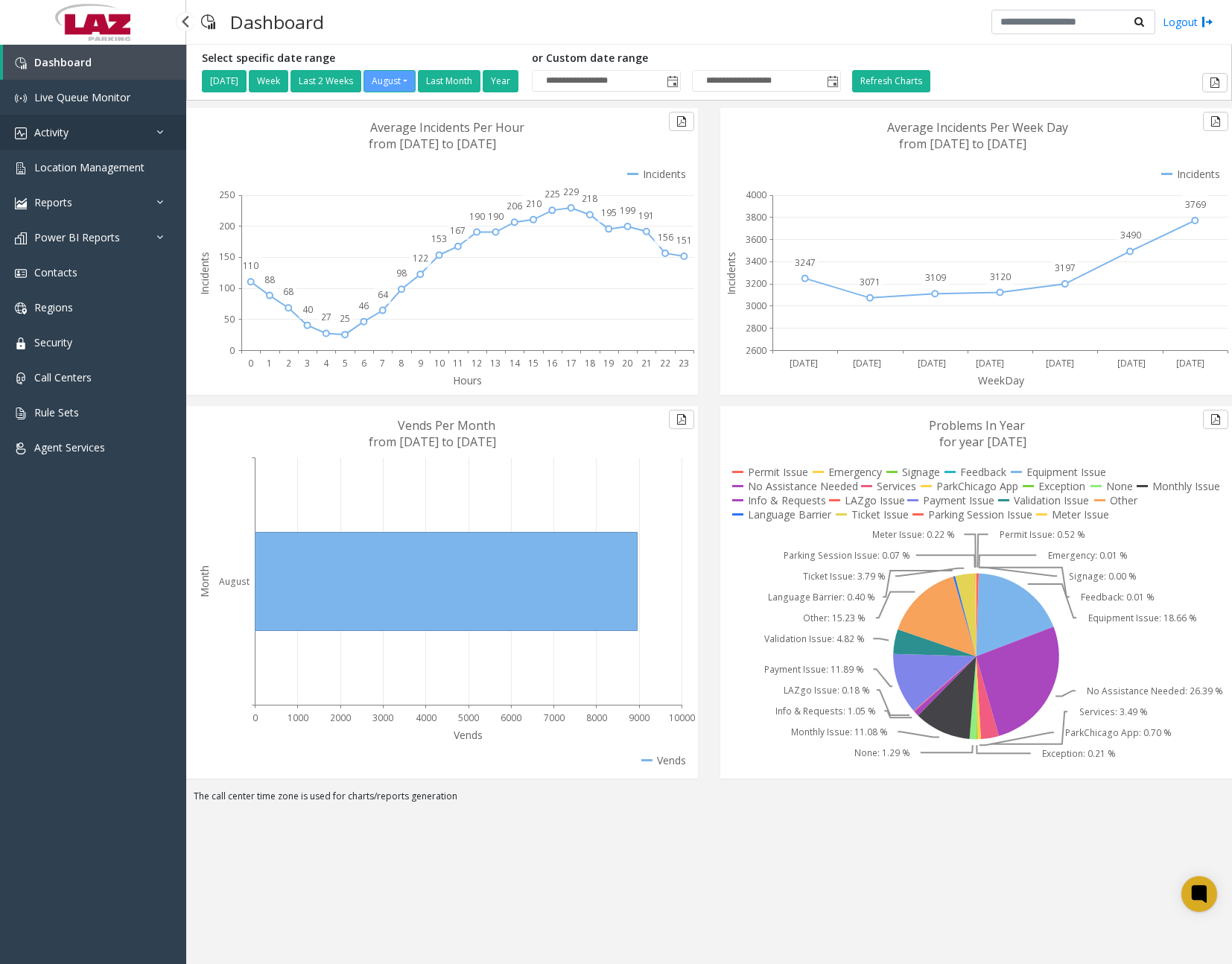
click at [122, 141] on link "Activity" at bounding box center [93, 132] width 186 height 35
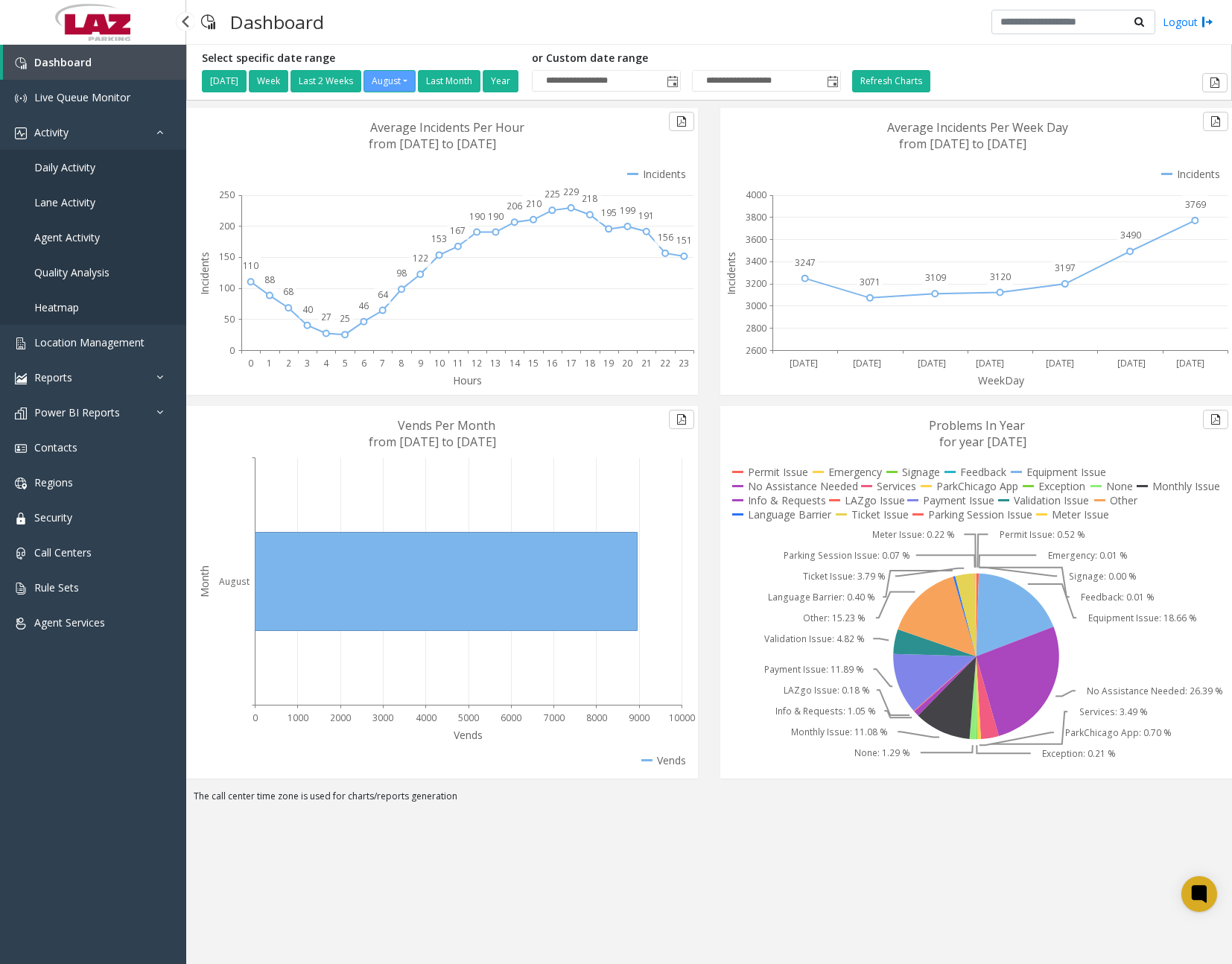
click at [98, 167] on link "Daily Activity" at bounding box center [93, 167] width 186 height 35
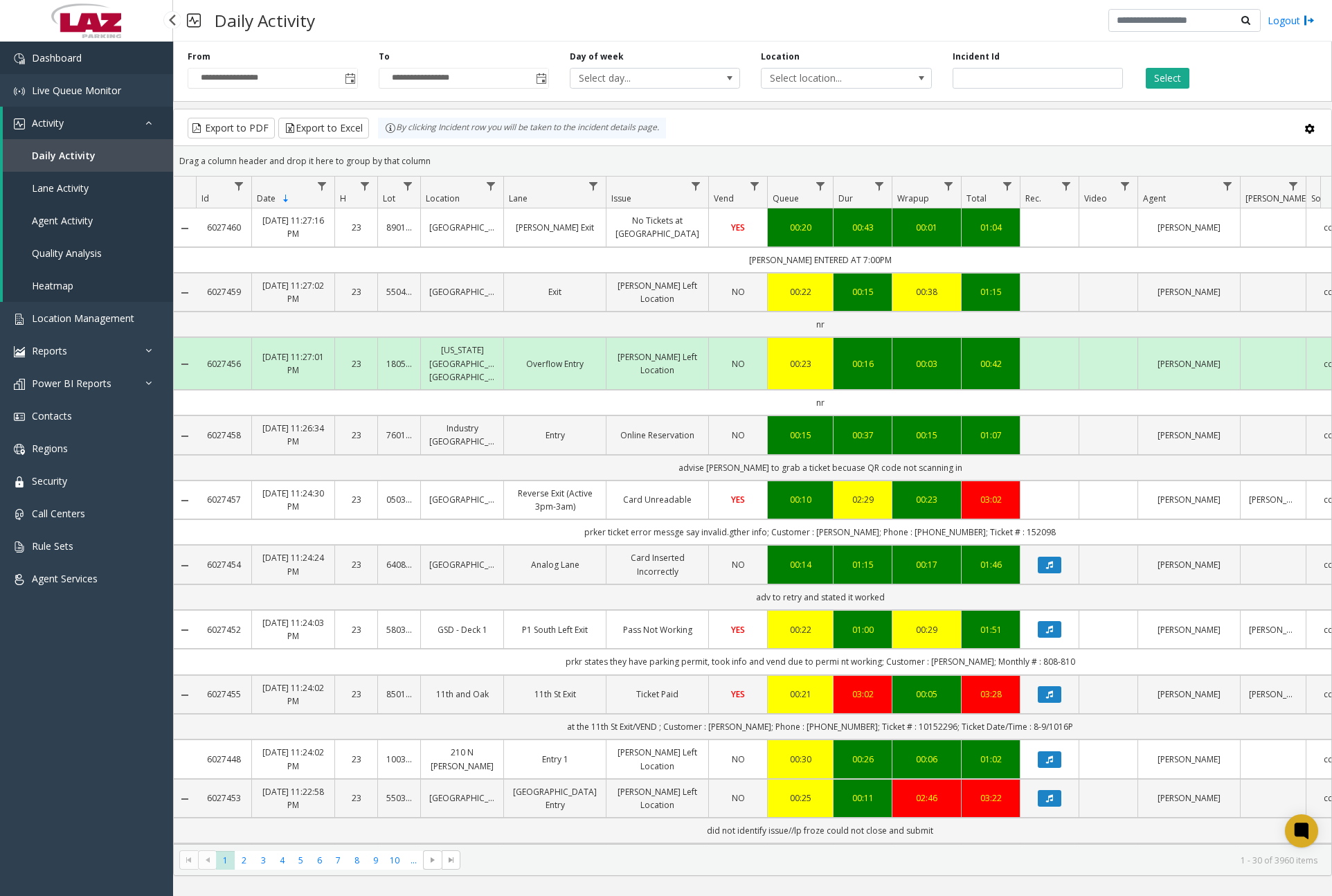
click at [83, 60] on link "Dashboard" at bounding box center [87, 58] width 173 height 32
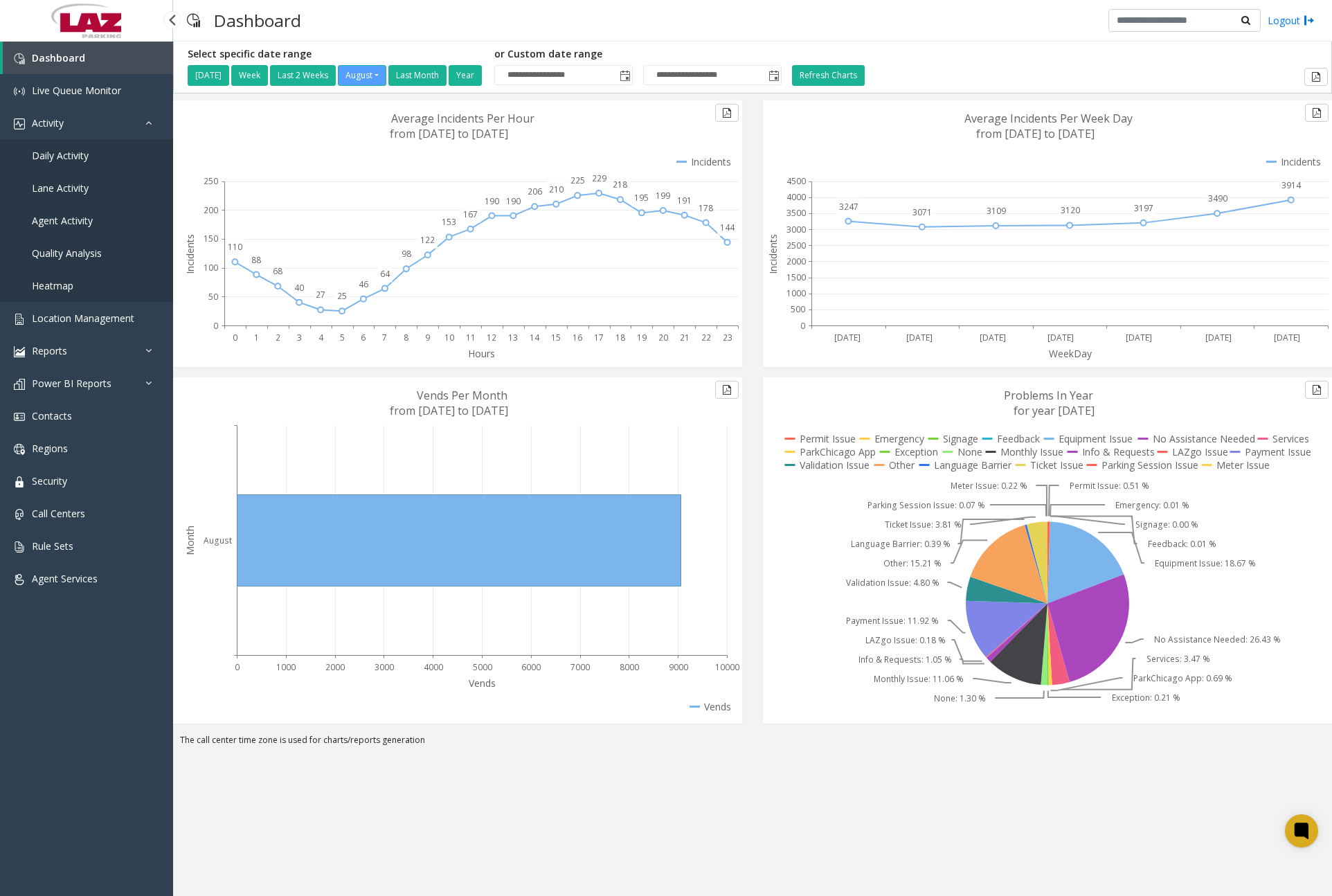
click at [87, 159] on span "Daily Activity" at bounding box center [61, 155] width 57 height 13
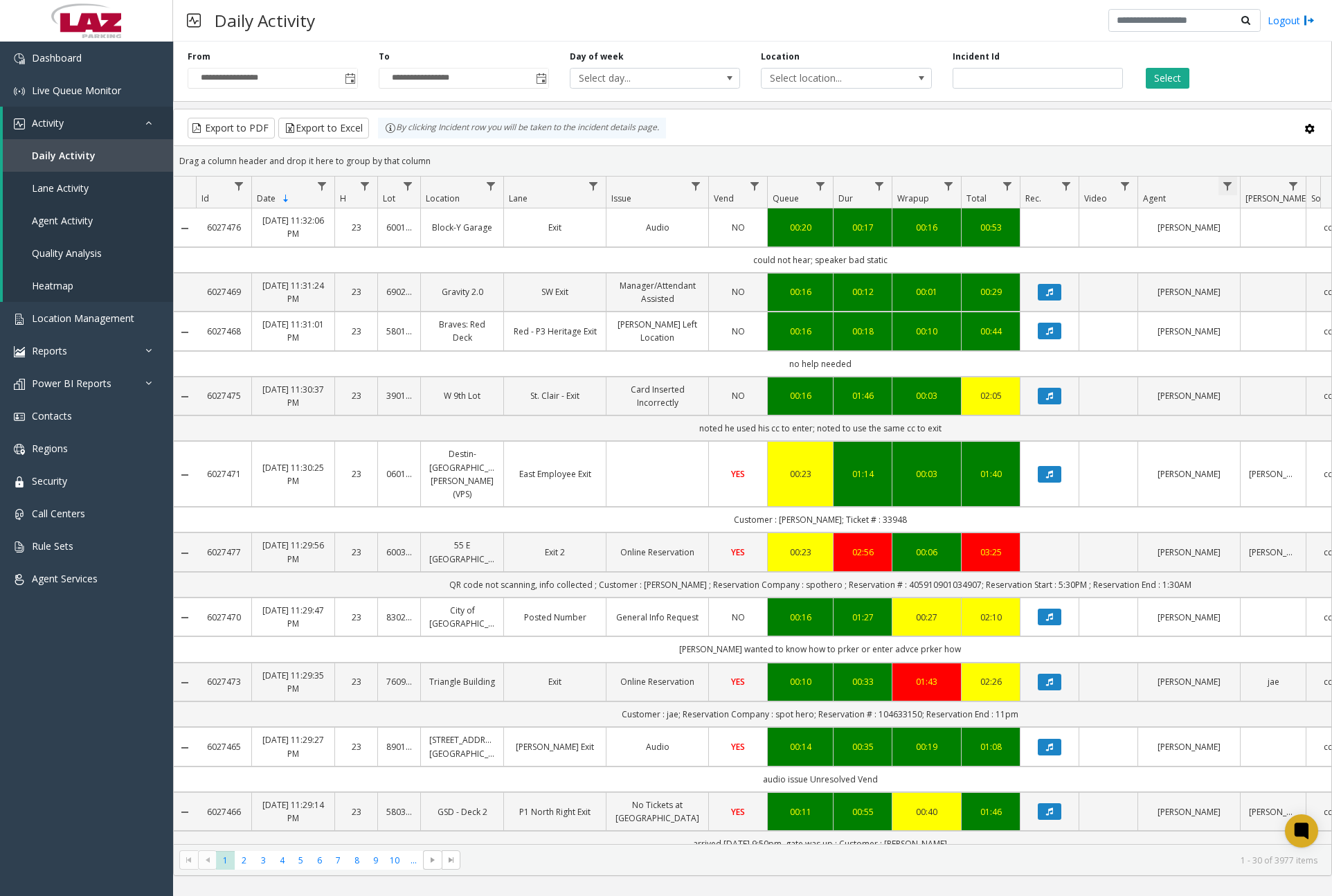
click at [1145, 186] on span "Data table" at bounding box center [1228, 186] width 11 height 11
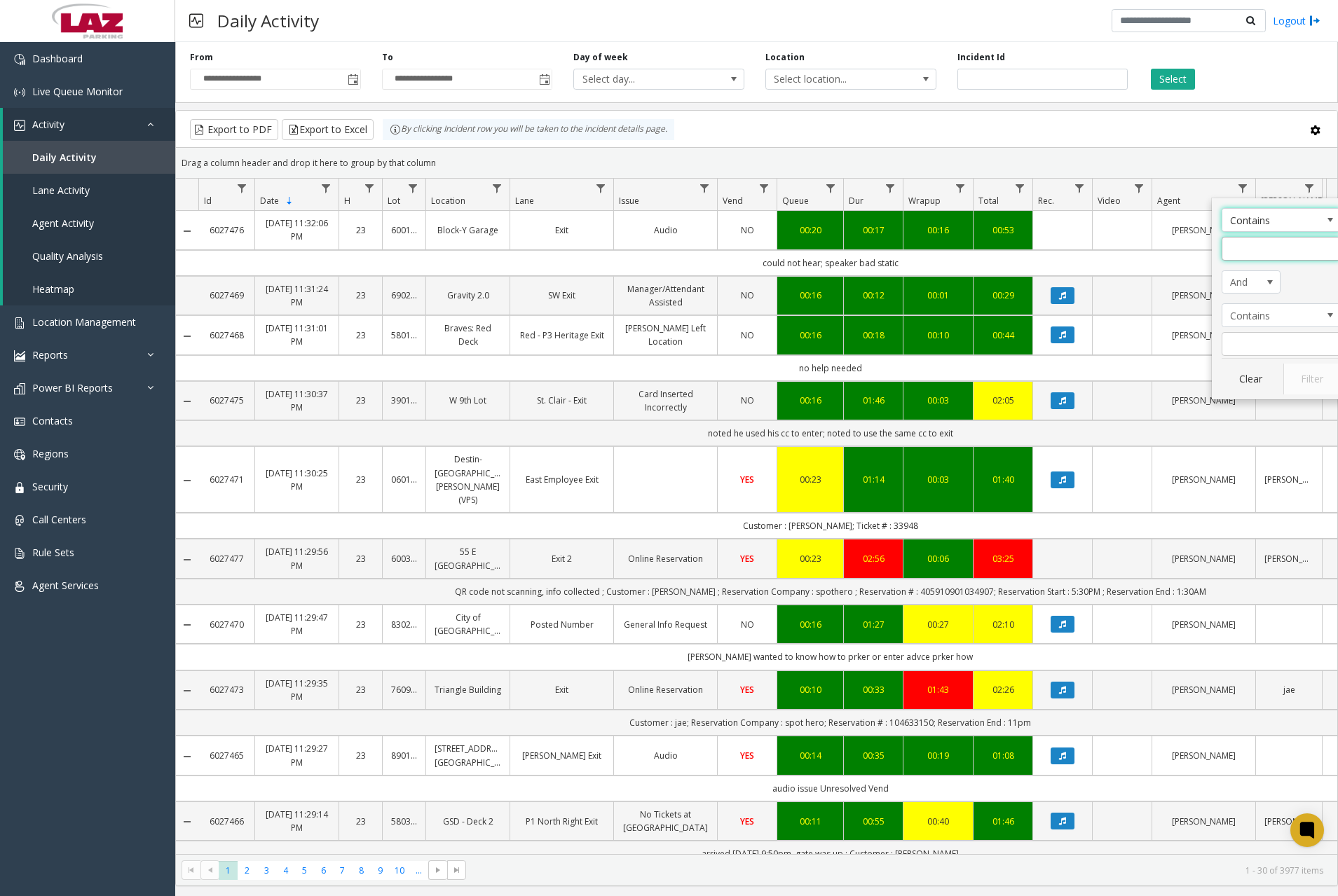
drag, startPoint x: 1258, startPoint y: 248, endPoint x: 1263, endPoint y: 255, distance: 8.6
click at [1158, 248] on input "Agent Filter" at bounding box center [1281, 248] width 119 height 23
type input "***"
click at [1158, 379] on button "Filter" at bounding box center [1312, 379] width 58 height 31
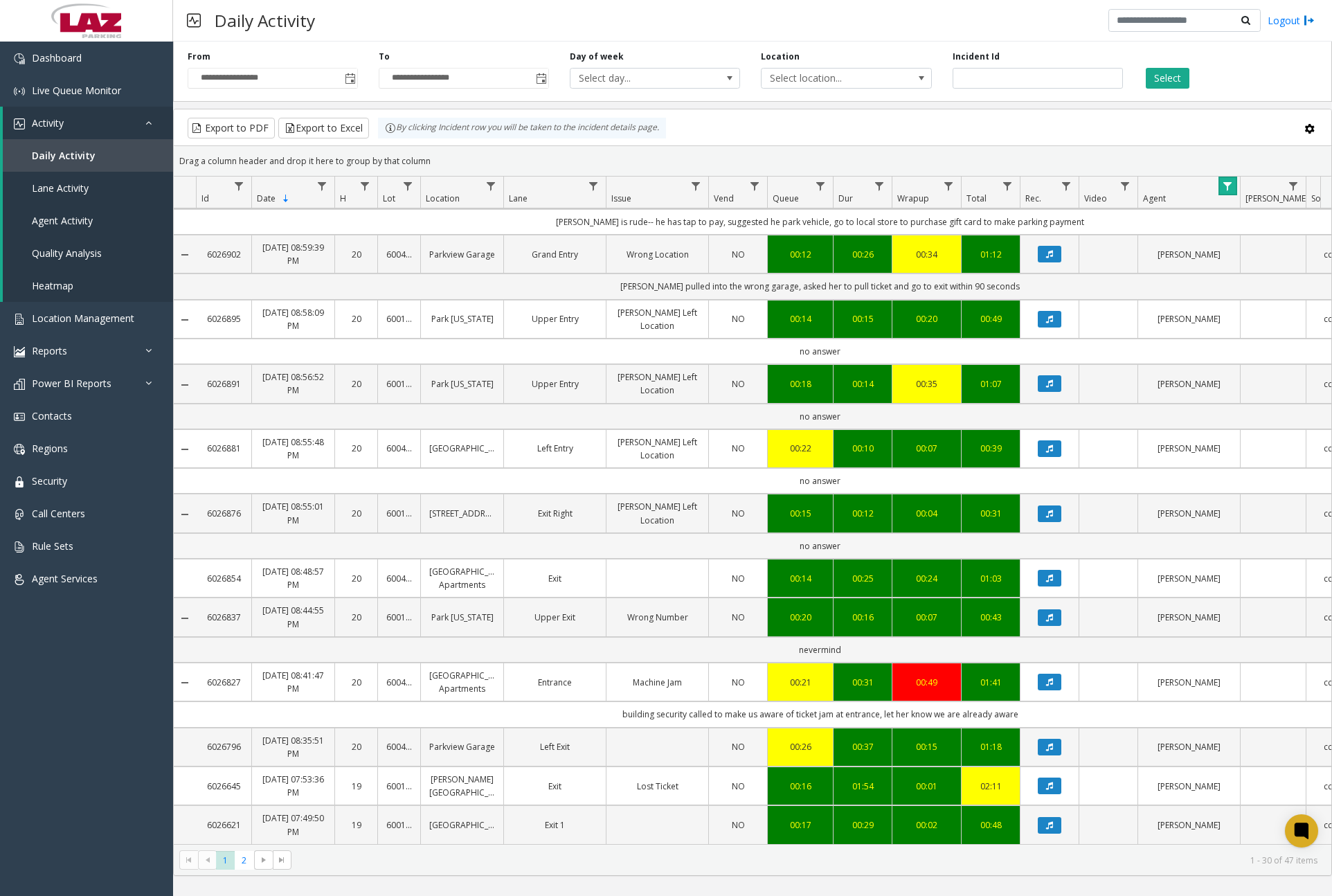
scroll to position [1124, 0]
click at [245, 857] on span "2" at bounding box center [244, 859] width 19 height 19
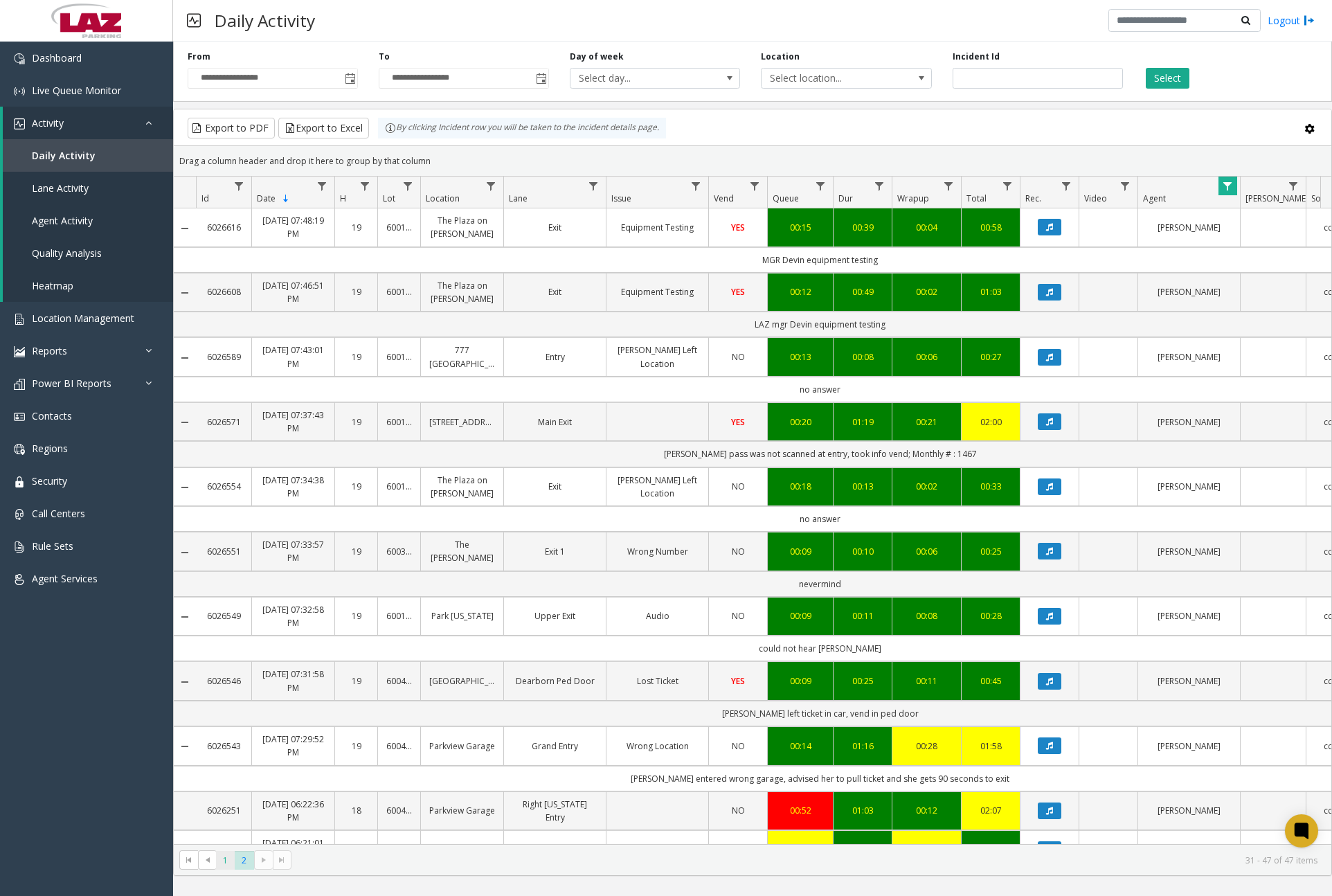
click at [227, 859] on span "1" at bounding box center [225, 859] width 19 height 19
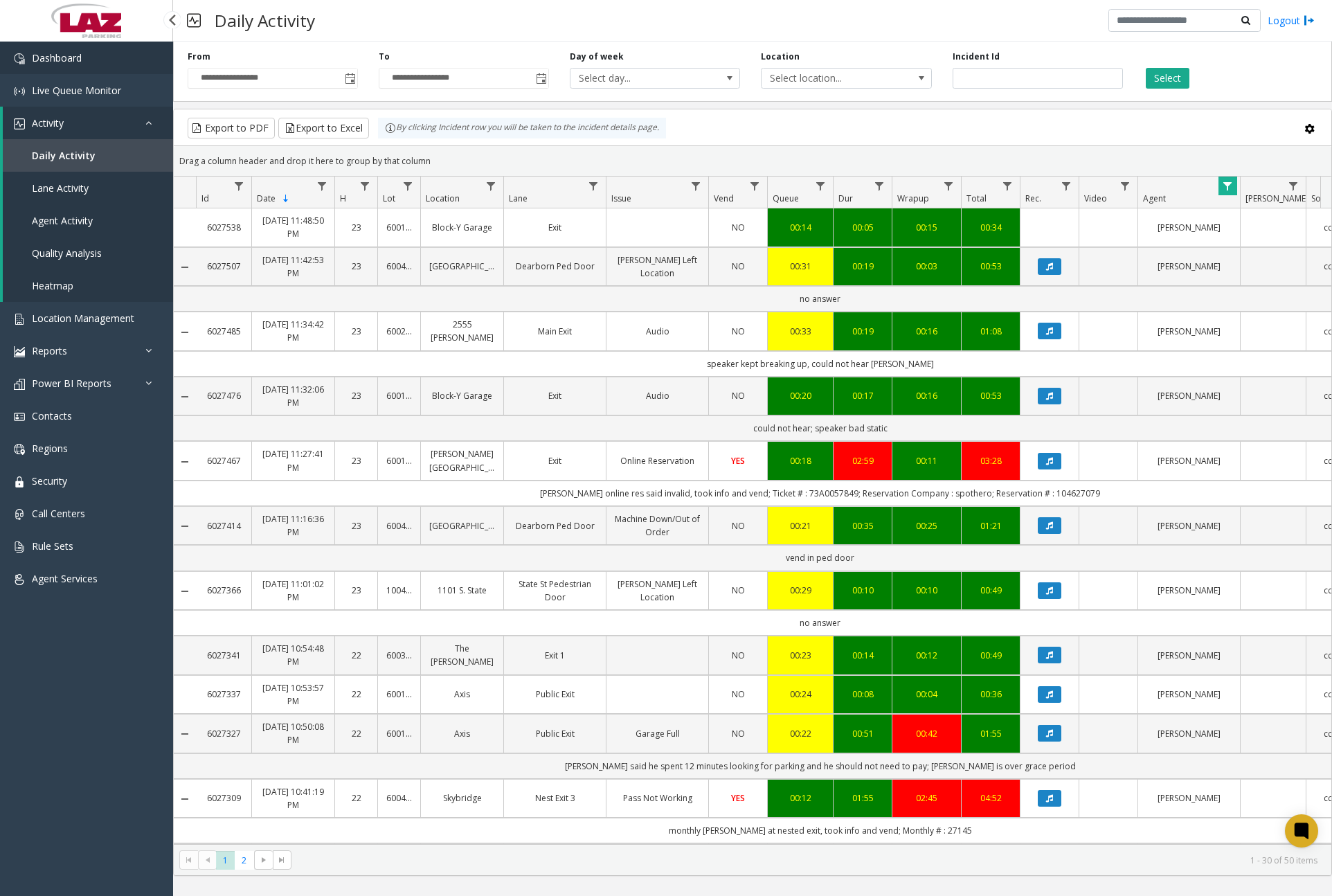
click at [95, 63] on link "Dashboard" at bounding box center [87, 58] width 173 height 32
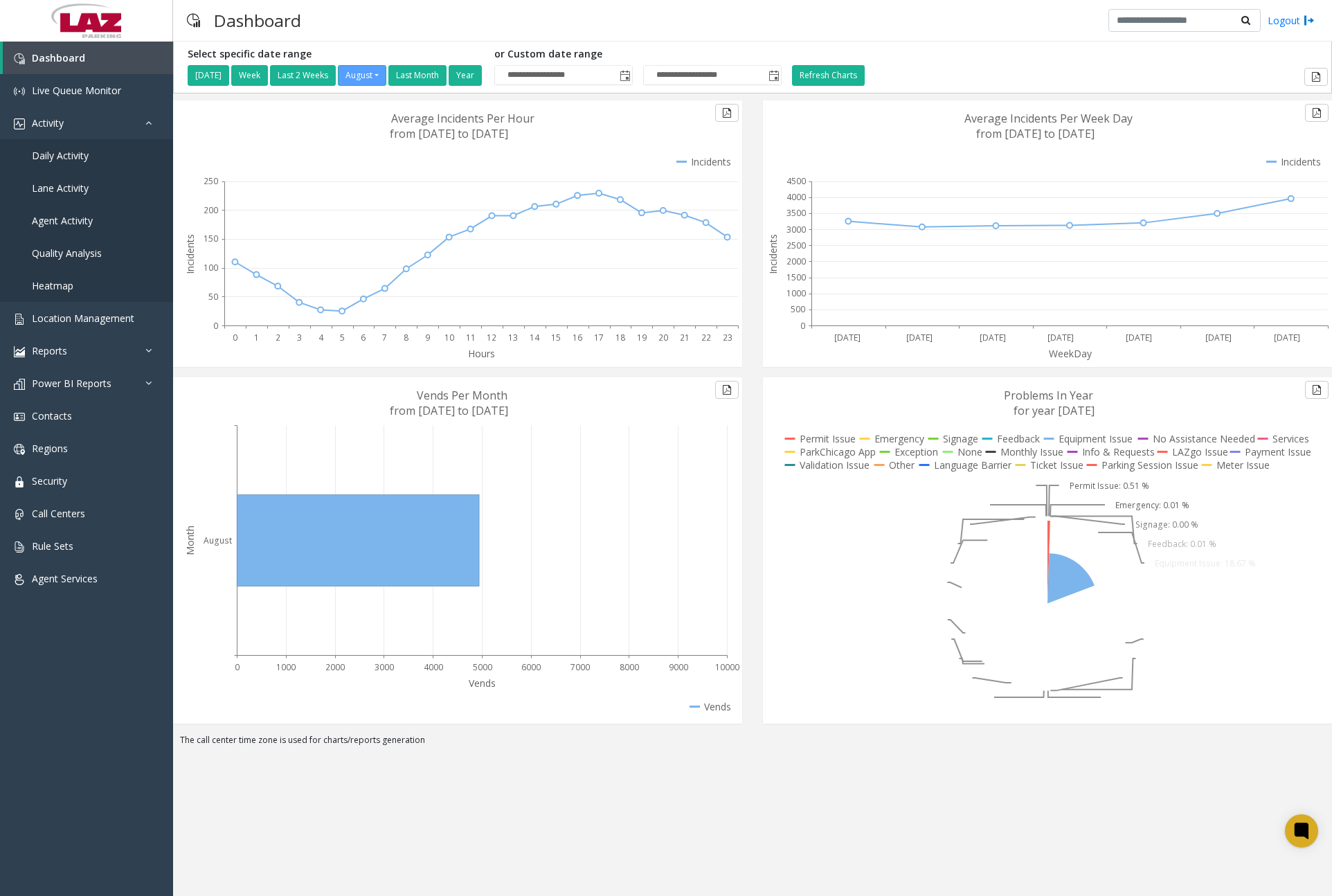
click at [79, 156] on app-root "**********" at bounding box center [666, 448] width 1332 height 896
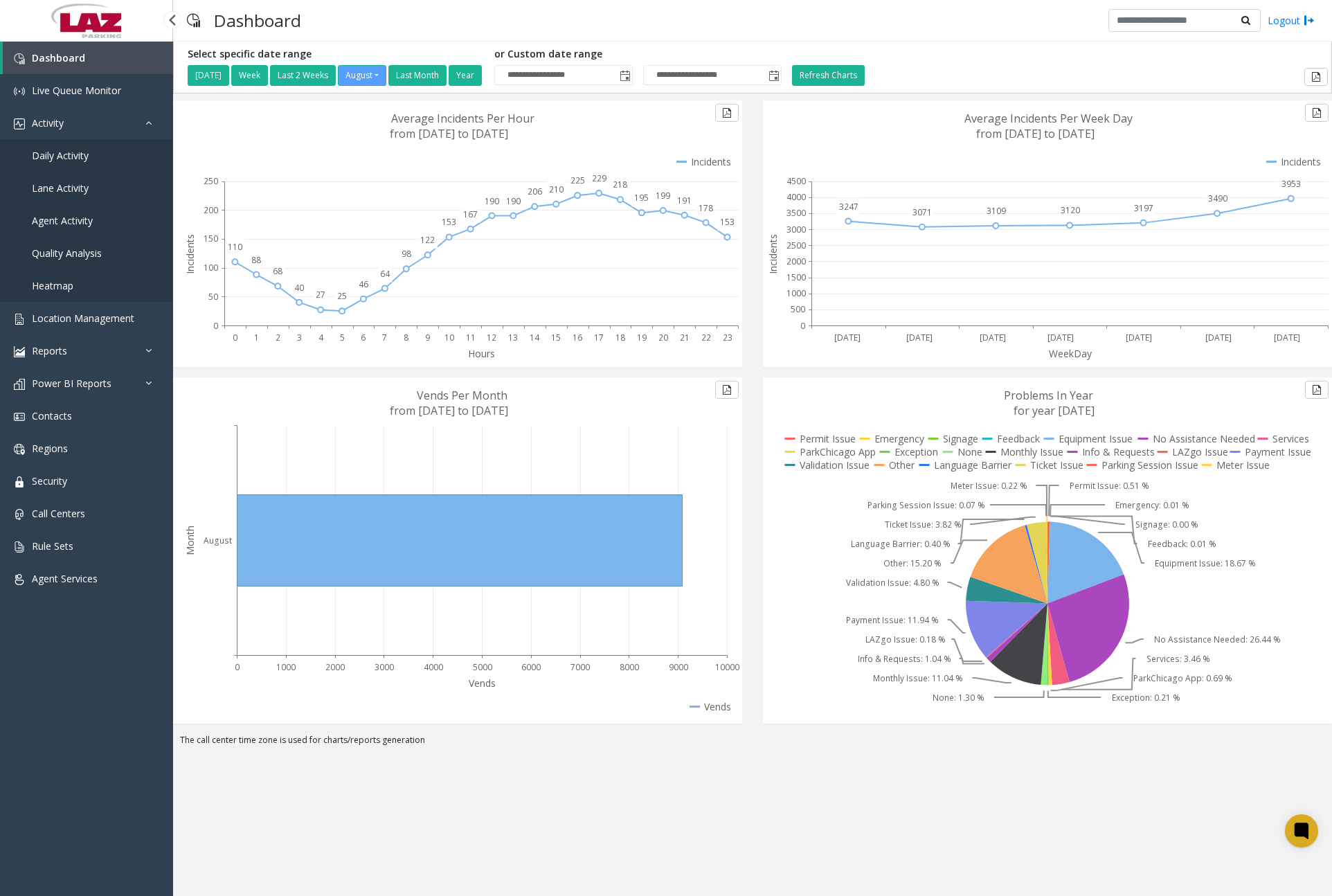
click at [70, 152] on span "Daily Activity" at bounding box center [61, 155] width 57 height 13
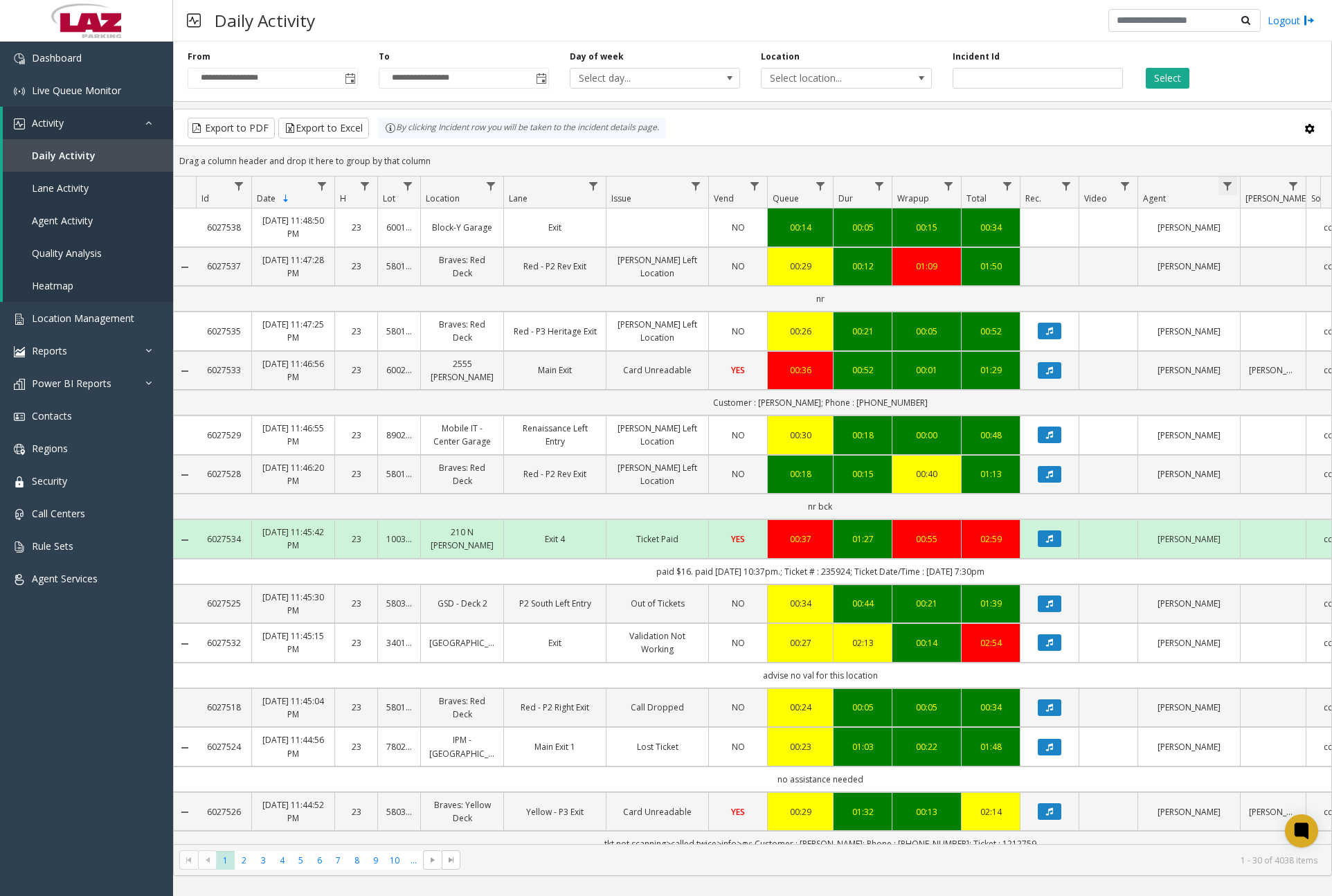
click at [1145, 187] on span "Data table" at bounding box center [1228, 186] width 11 height 11
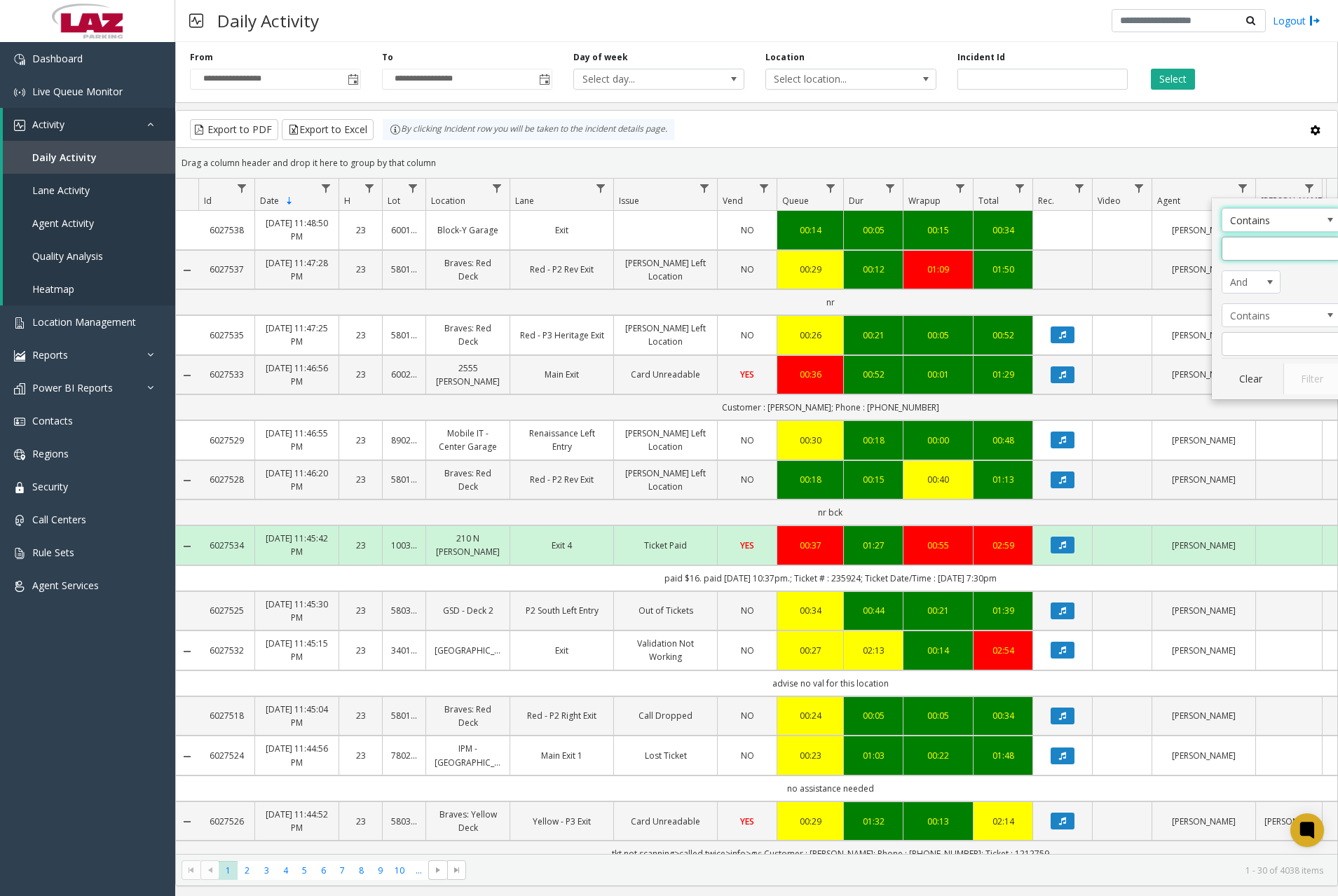
click at [1158, 245] on input "Agent Filter" at bounding box center [1281, 248] width 119 height 23
type input "******"
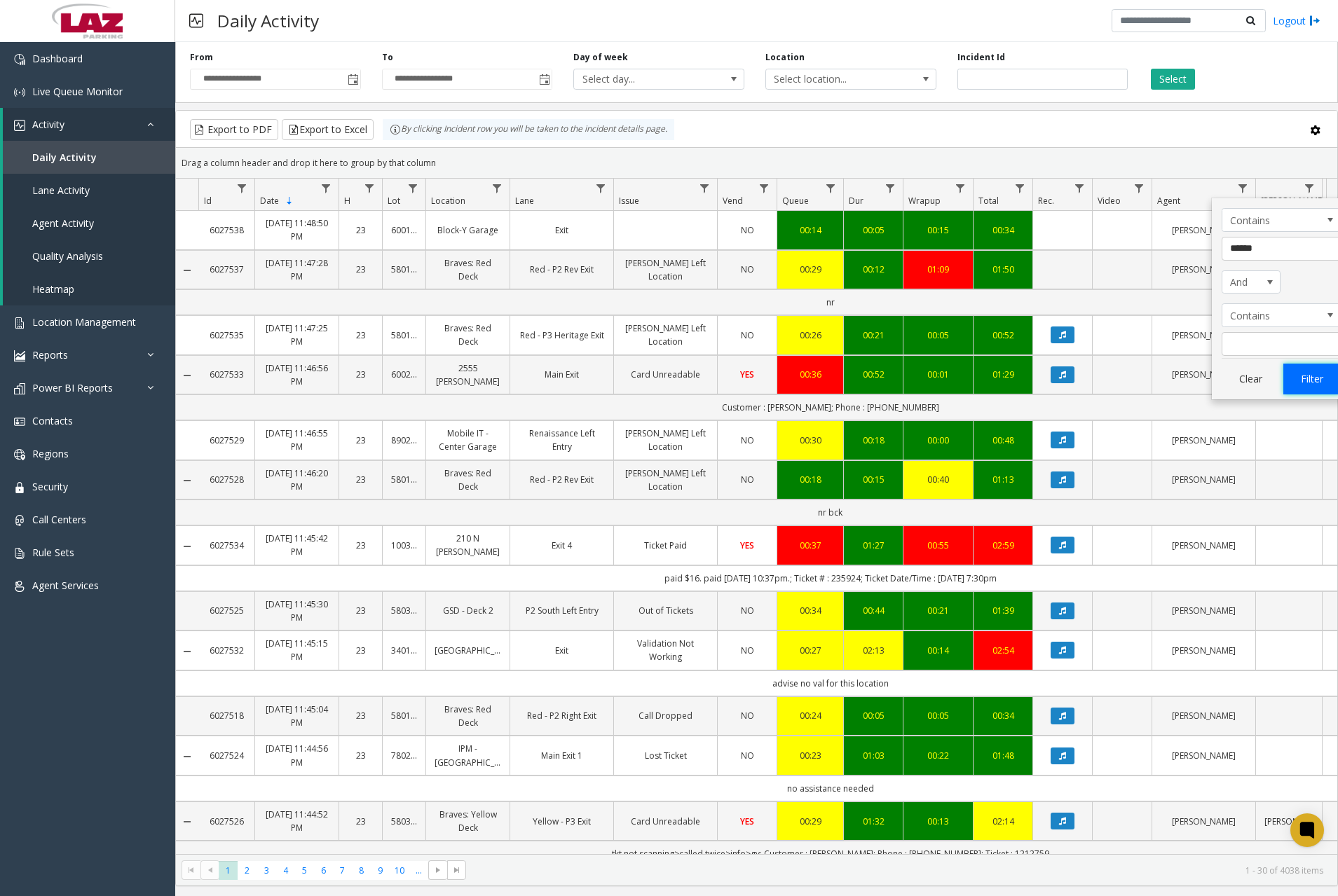
click at [1158, 382] on button "Filter" at bounding box center [1312, 379] width 58 height 31
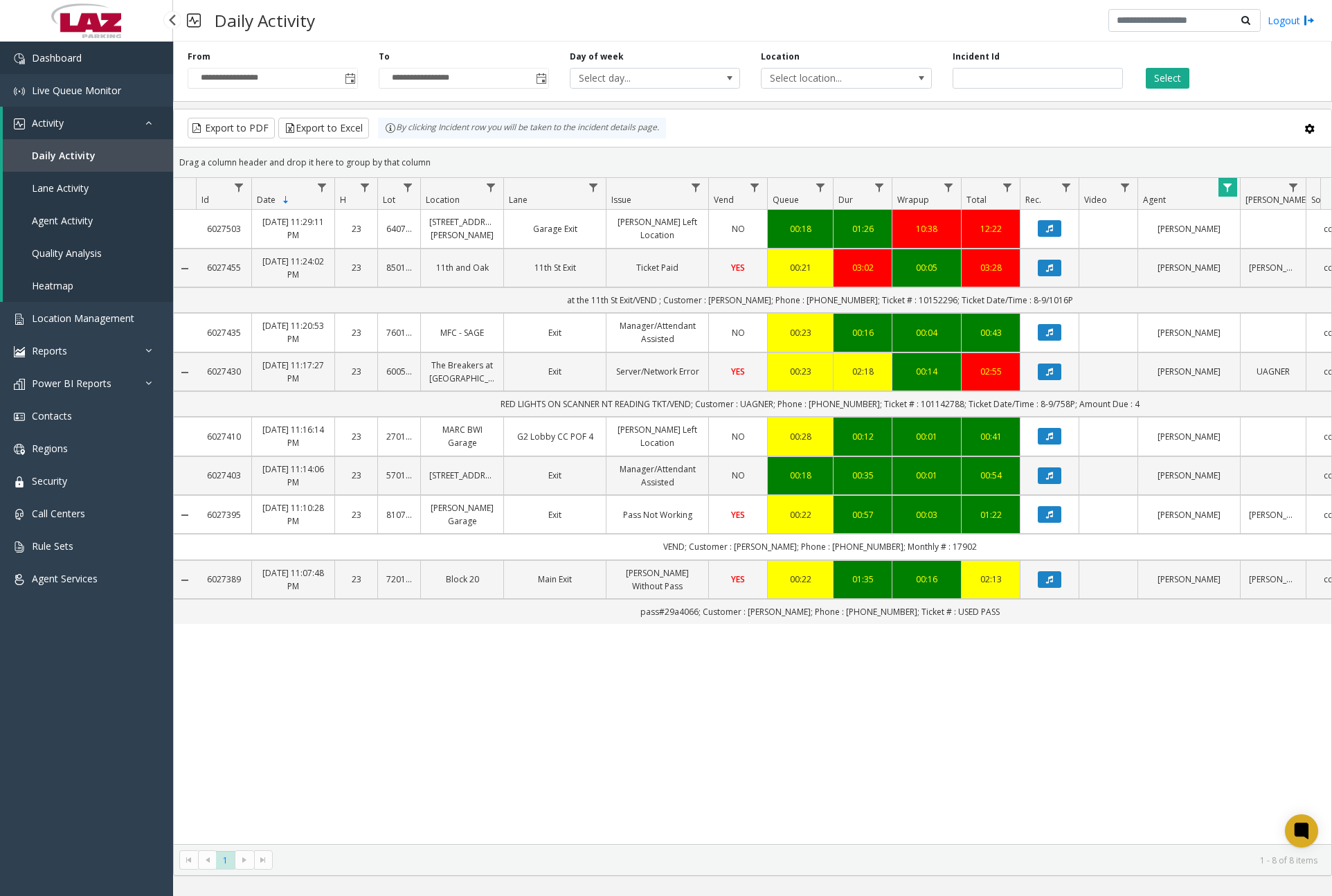
click at [104, 60] on link "Dashboard" at bounding box center [87, 58] width 173 height 32
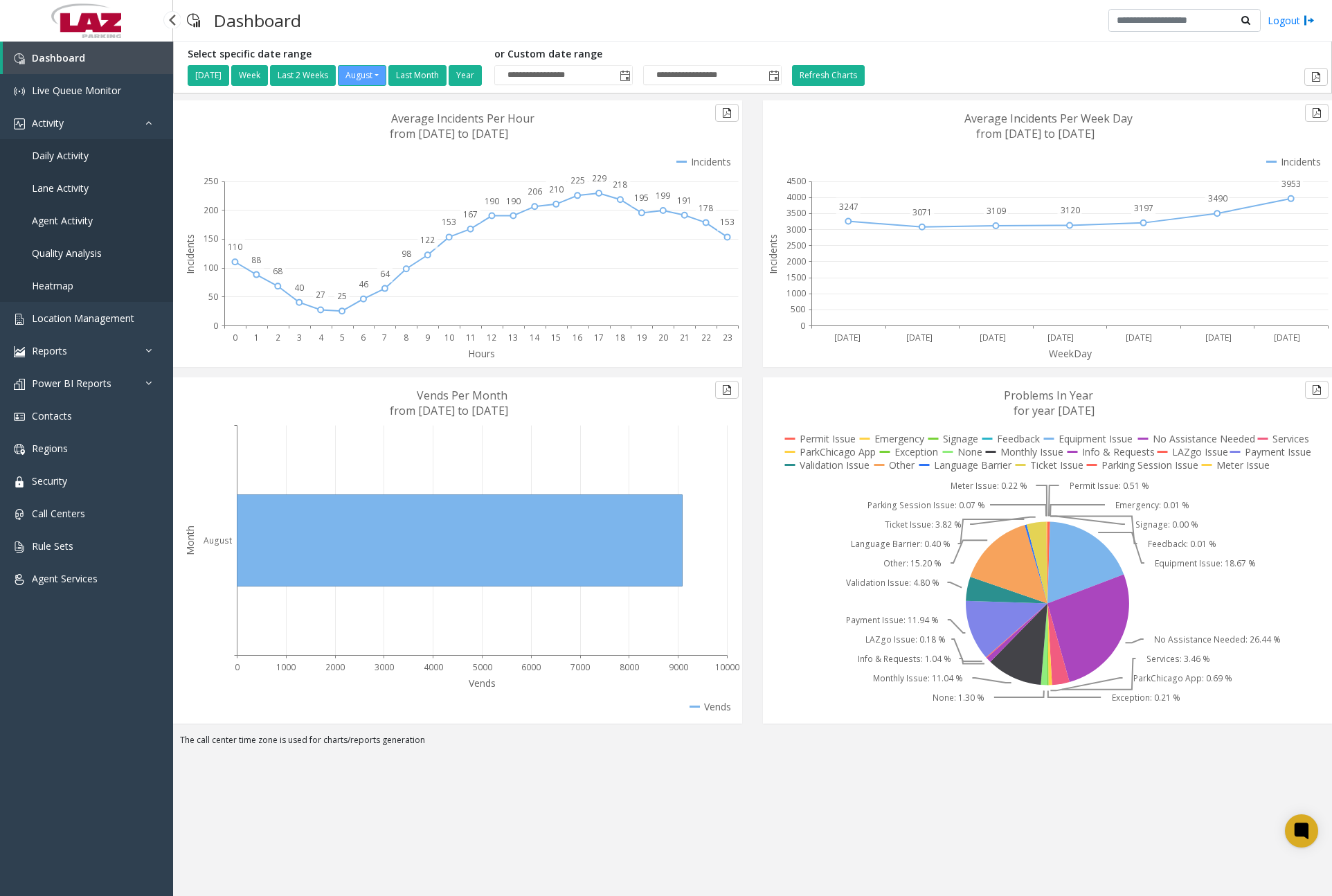
click at [102, 159] on link "Daily Activity" at bounding box center [87, 155] width 173 height 32
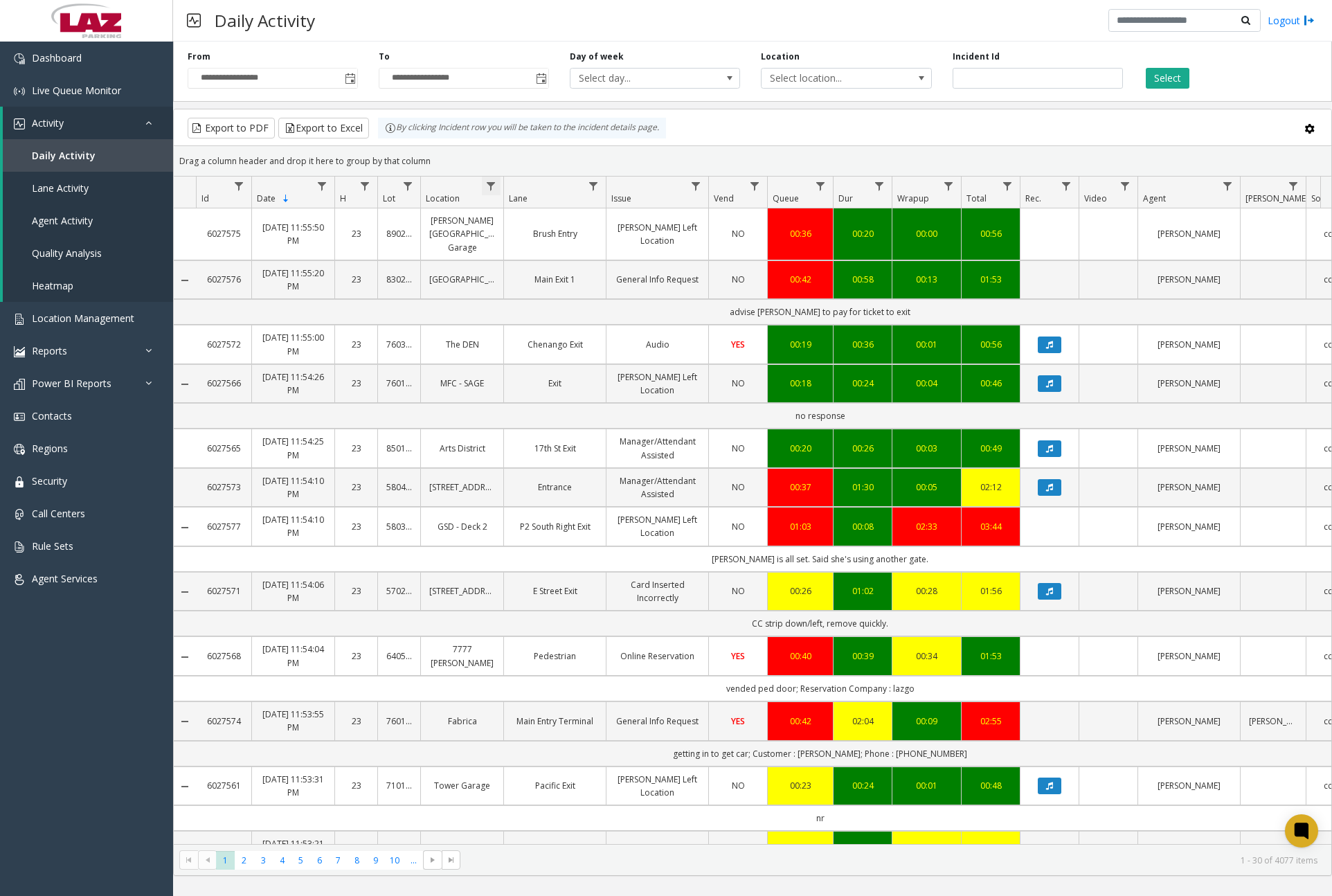
click at [496, 184] on span "Data table" at bounding box center [491, 186] width 11 height 11
click at [529, 244] on input "Location Filter" at bounding box center [551, 245] width 118 height 23
type input "******"
click at [566, 377] on button "Filter" at bounding box center [582, 375] width 57 height 30
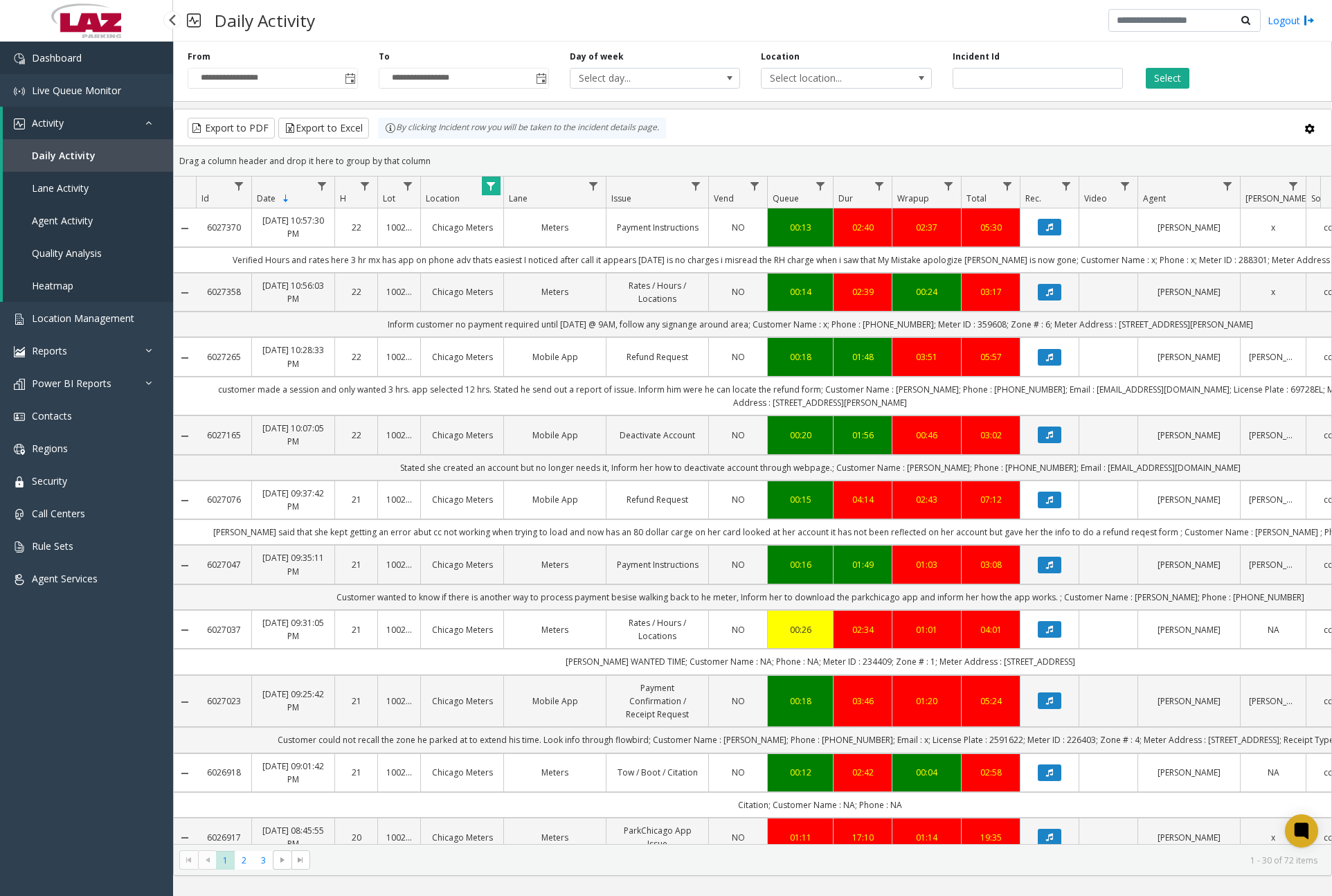
click at [130, 56] on link "Dashboard" at bounding box center [87, 58] width 173 height 32
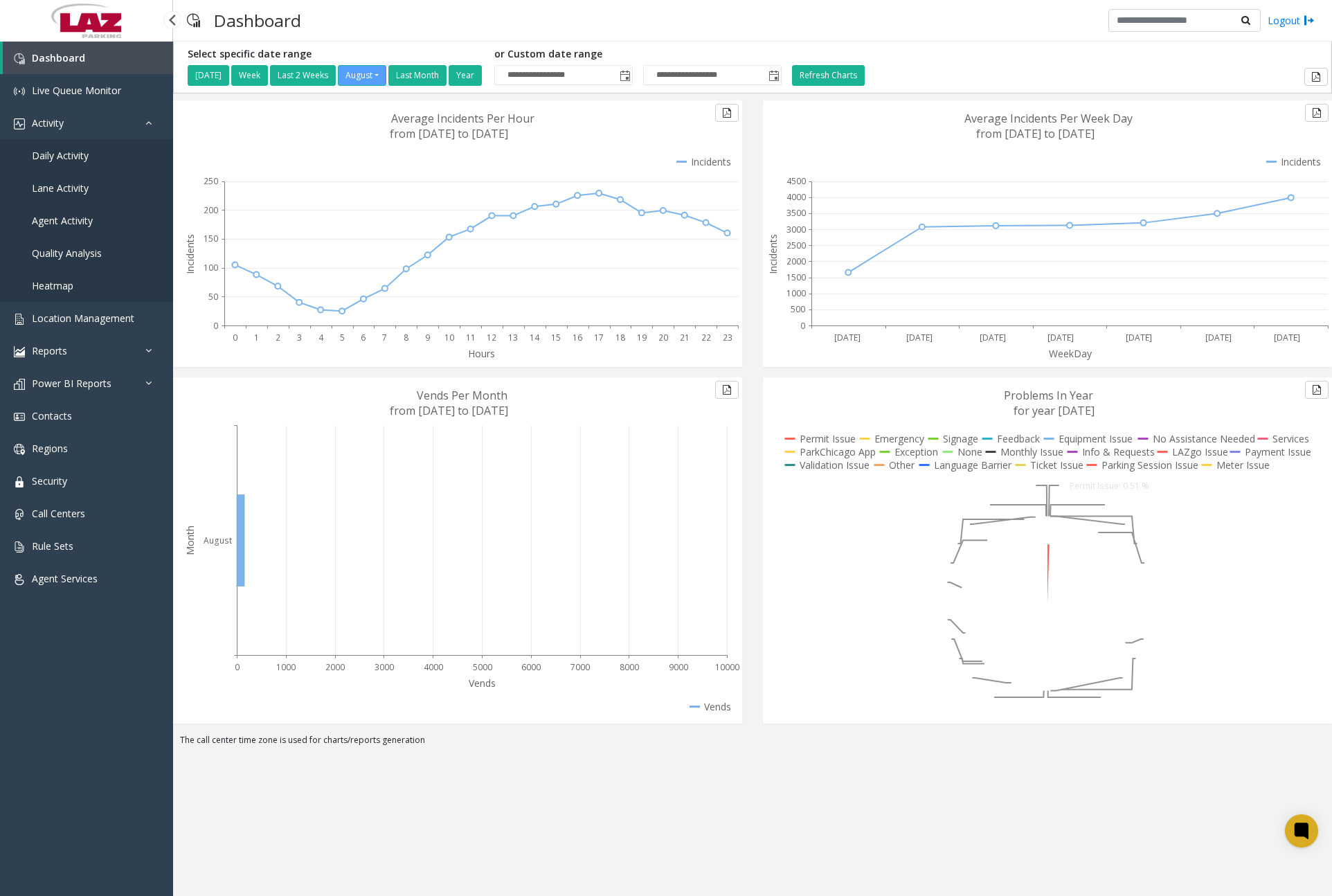
click at [78, 155] on span "Daily Activity" at bounding box center [61, 155] width 57 height 13
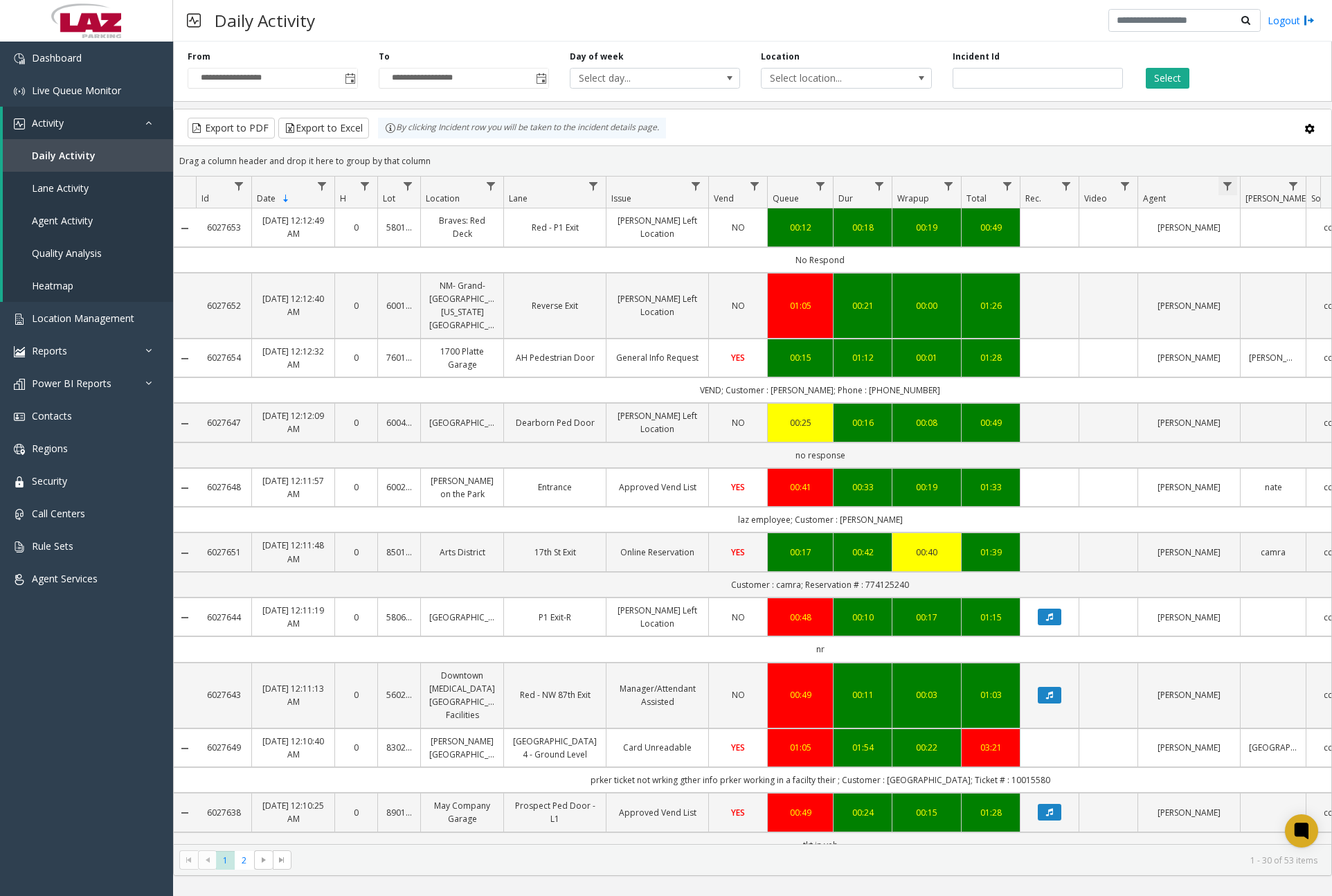
click at [1145, 183] on span "Data table" at bounding box center [1228, 186] width 11 height 11
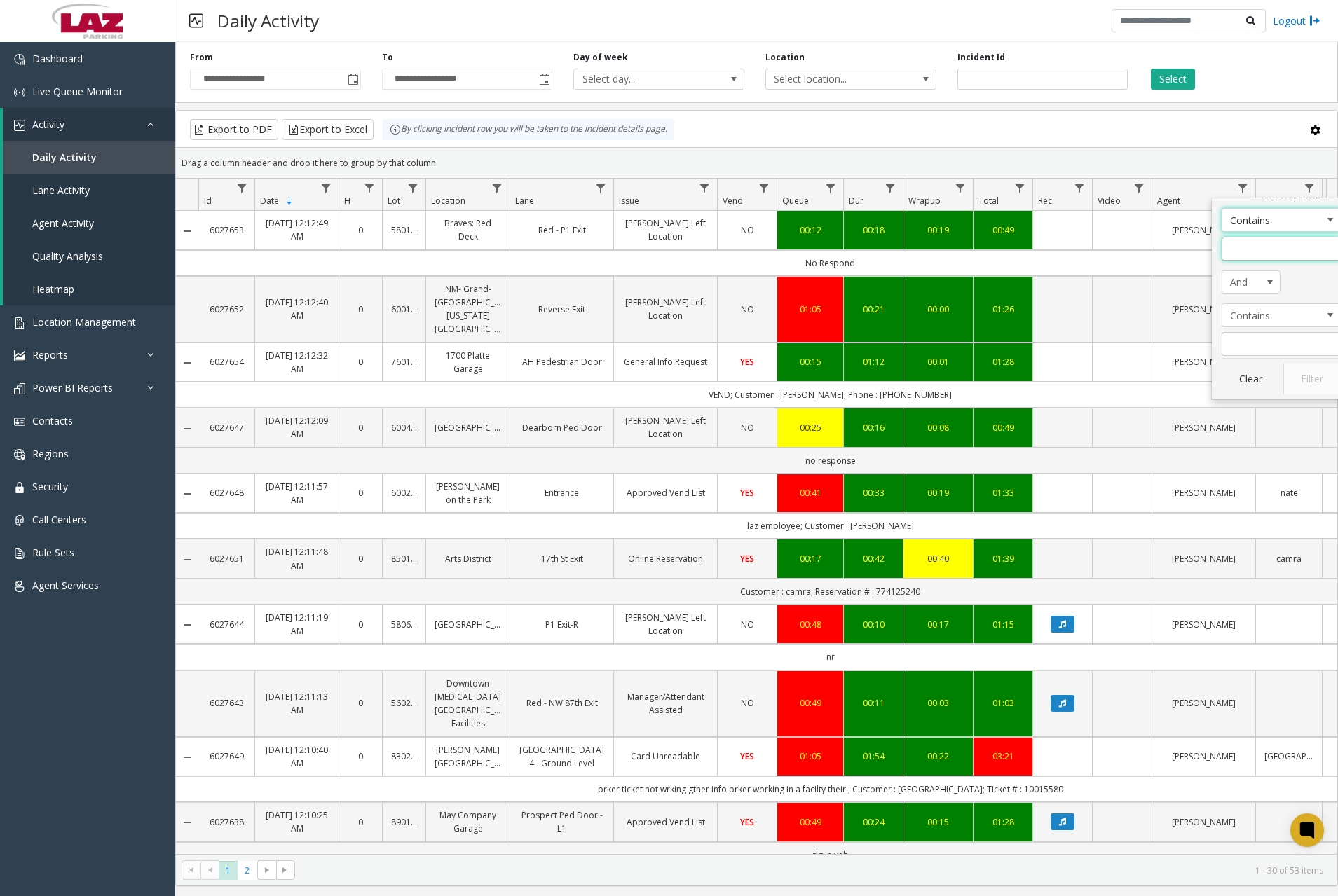
click at [1158, 246] on input "Agent Filter" at bounding box center [1281, 248] width 119 height 23
type input "***"
click at [1158, 371] on button "Filter" at bounding box center [1312, 379] width 58 height 31
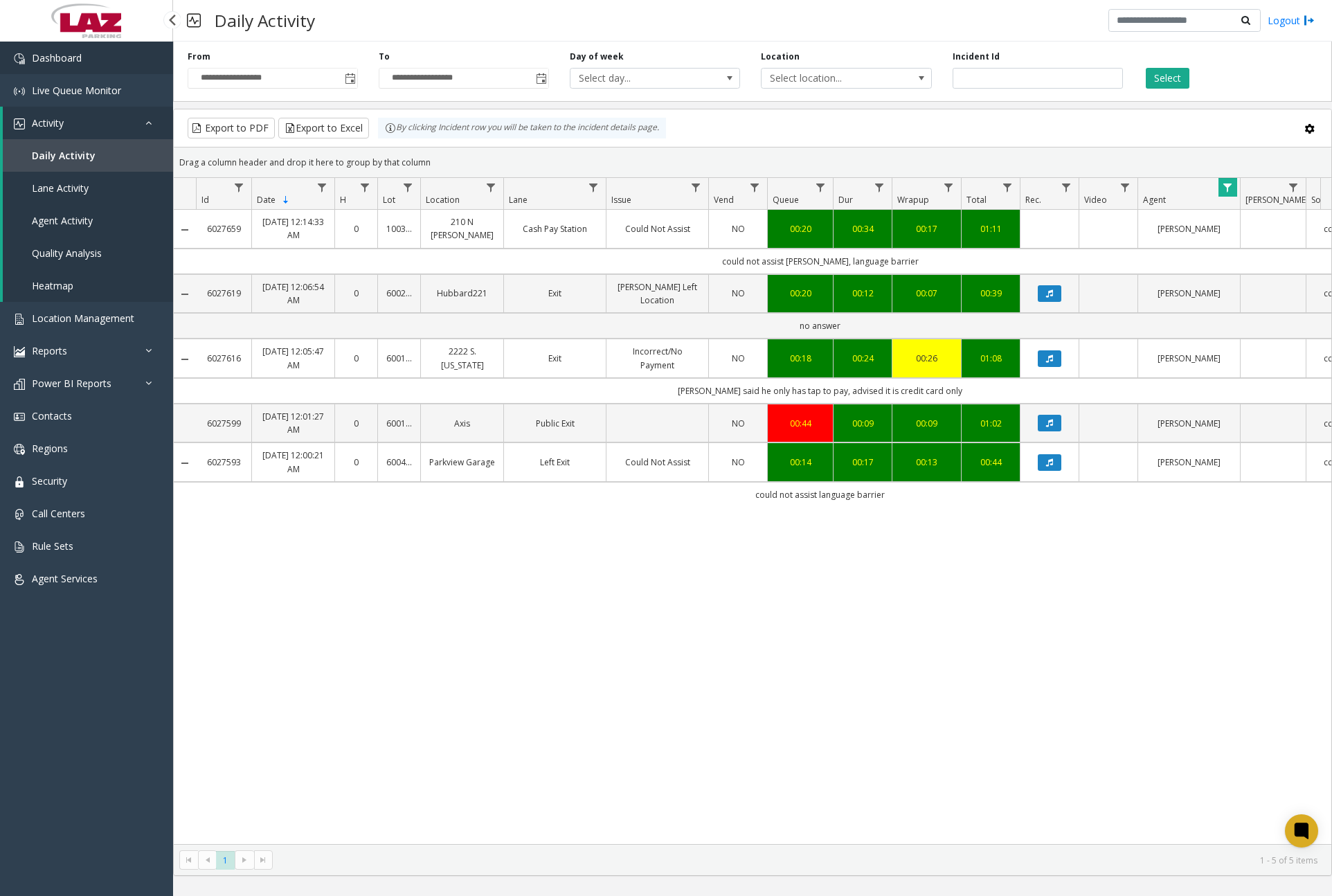
click at [110, 55] on link "Dashboard" at bounding box center [87, 58] width 173 height 32
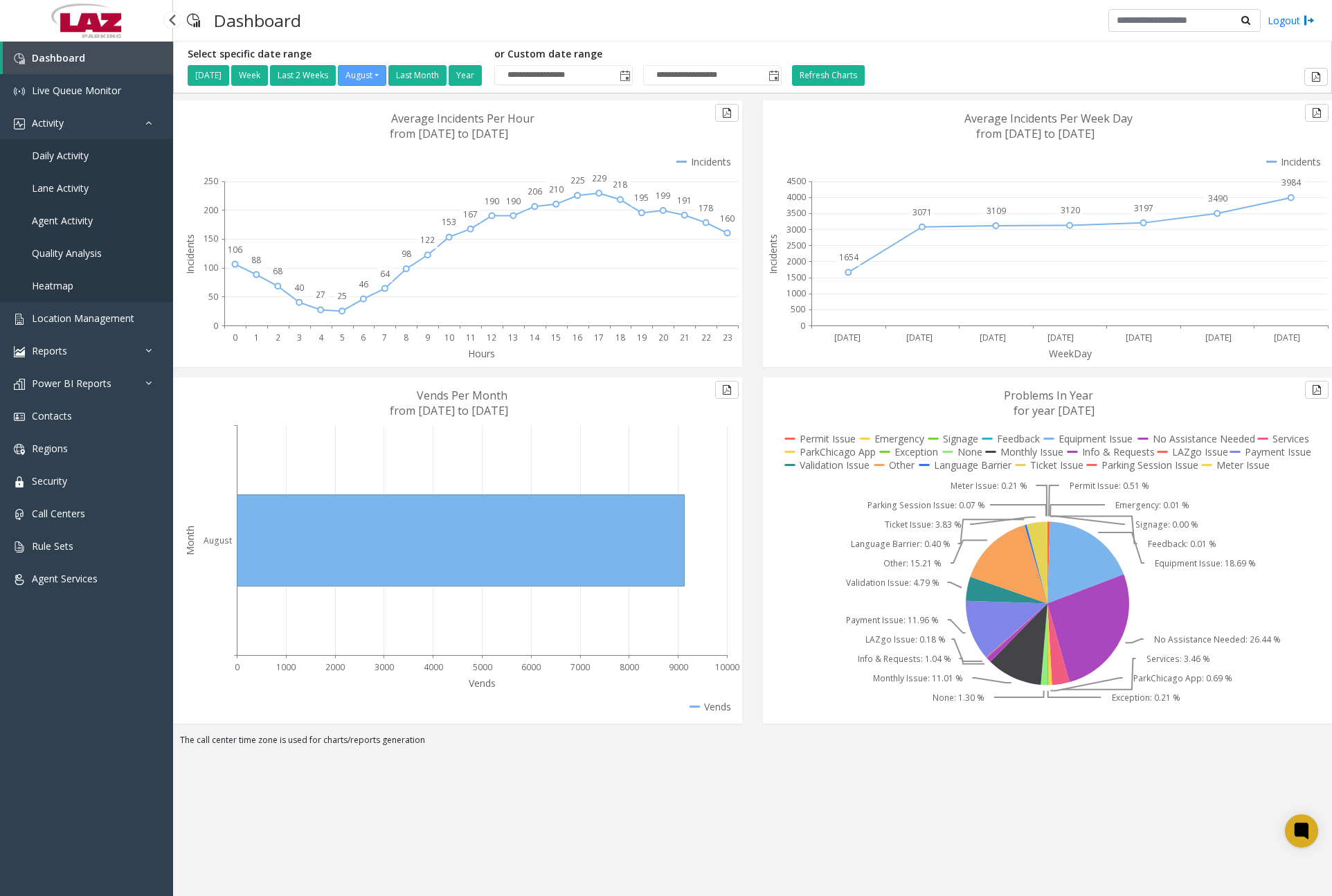
click at [93, 153] on link "Daily Activity" at bounding box center [87, 155] width 173 height 32
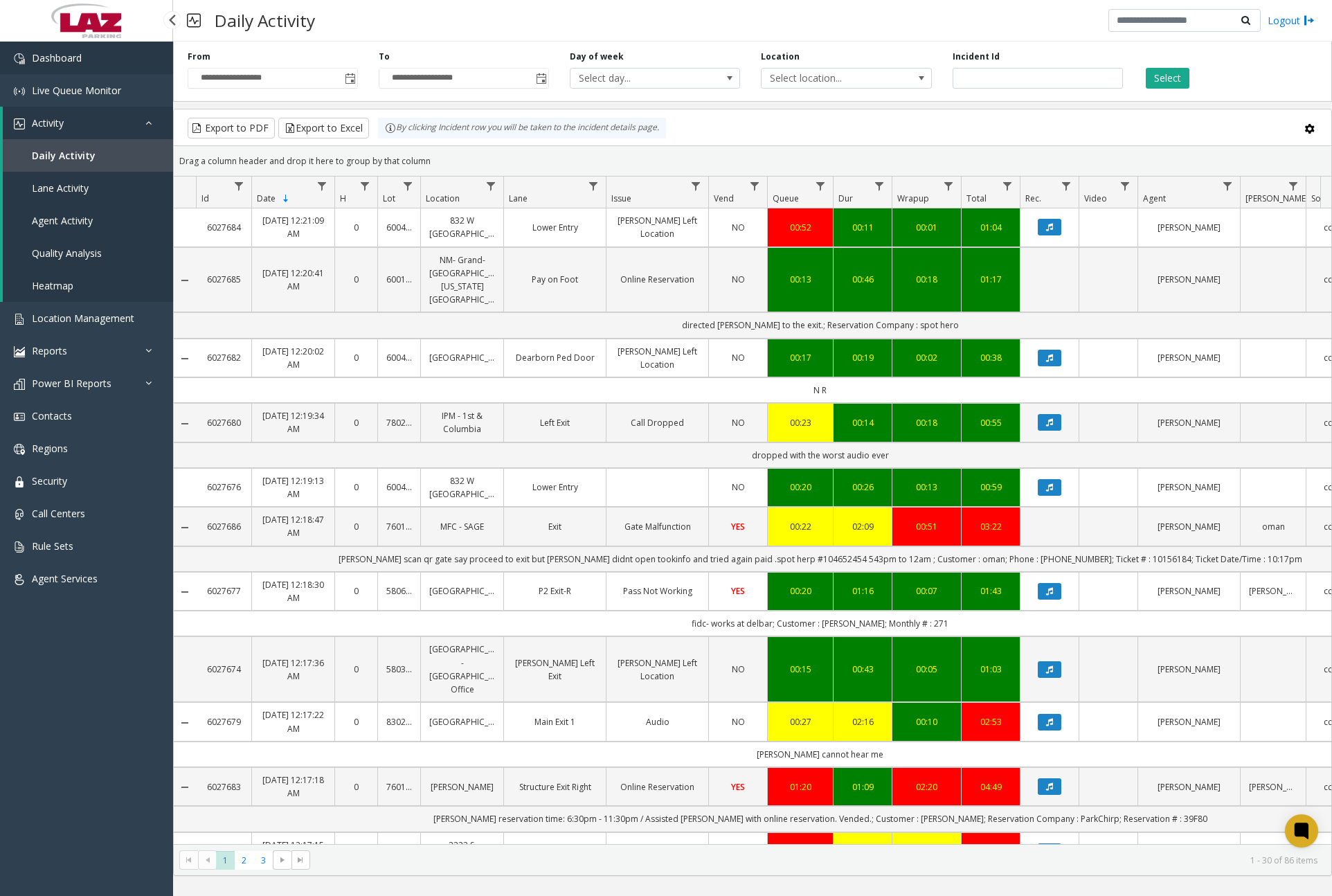
click at [96, 63] on link "Dashboard" at bounding box center [87, 58] width 173 height 32
